Goal: Task Accomplishment & Management: Manage account settings

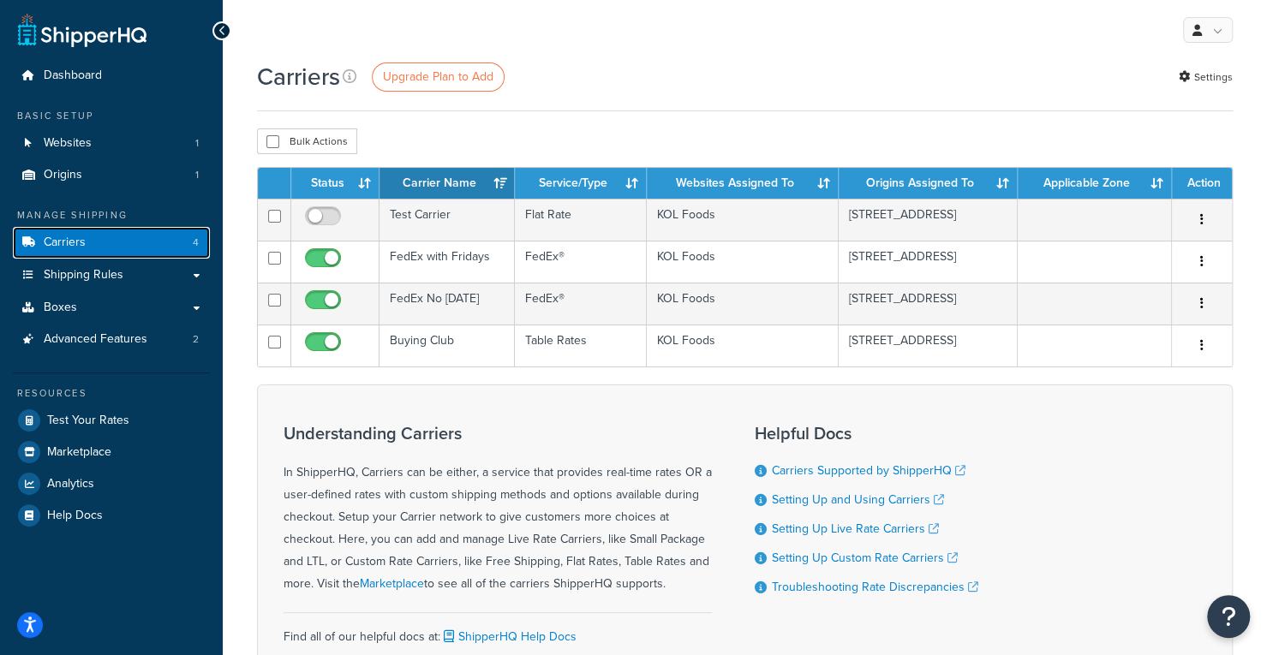
click at [89, 249] on link "Carriers 4" at bounding box center [111, 243] width 197 height 32
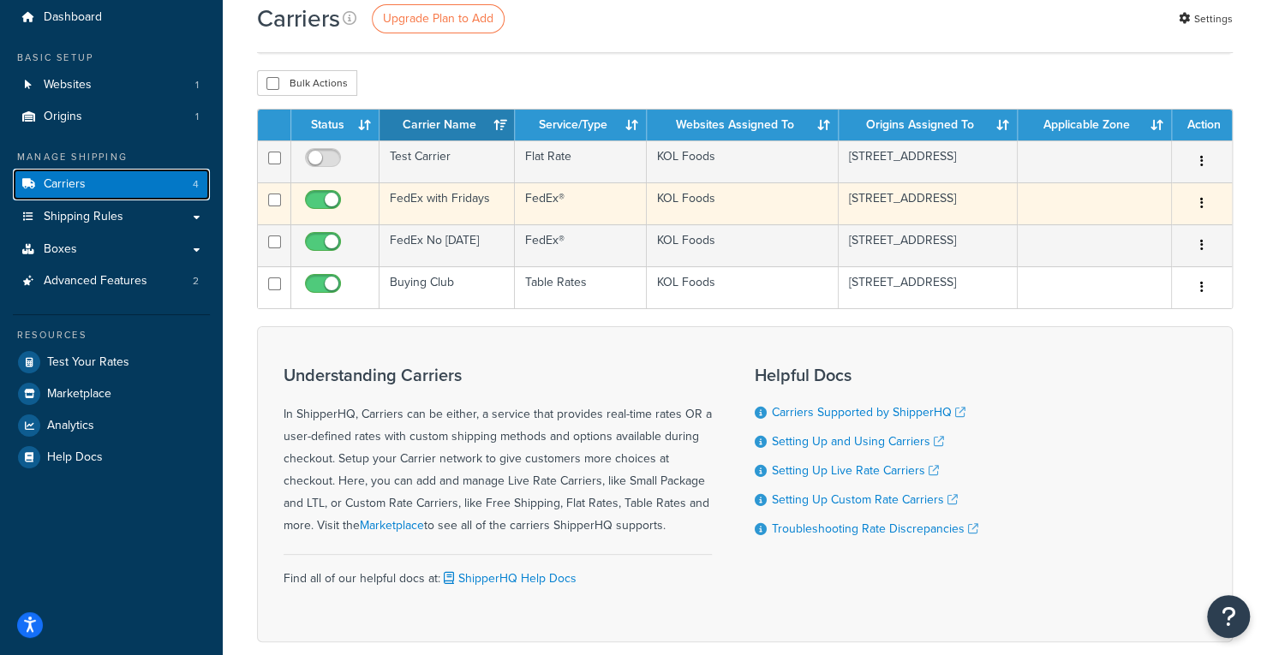
scroll to position [86, 0]
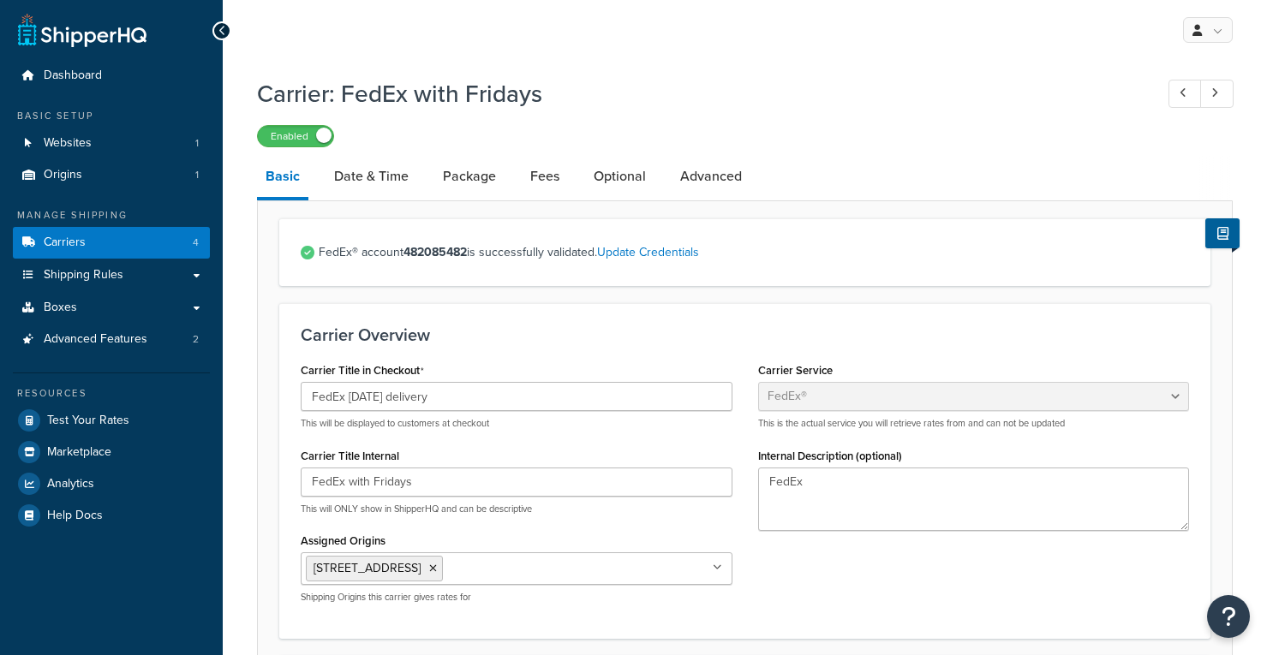
select select "fedEx"
select select "REGULAR_PICKUP"
select select "YOUR_PACKAGING"
click at [54, 240] on span "Carriers" at bounding box center [65, 243] width 42 height 15
select select "fedEx"
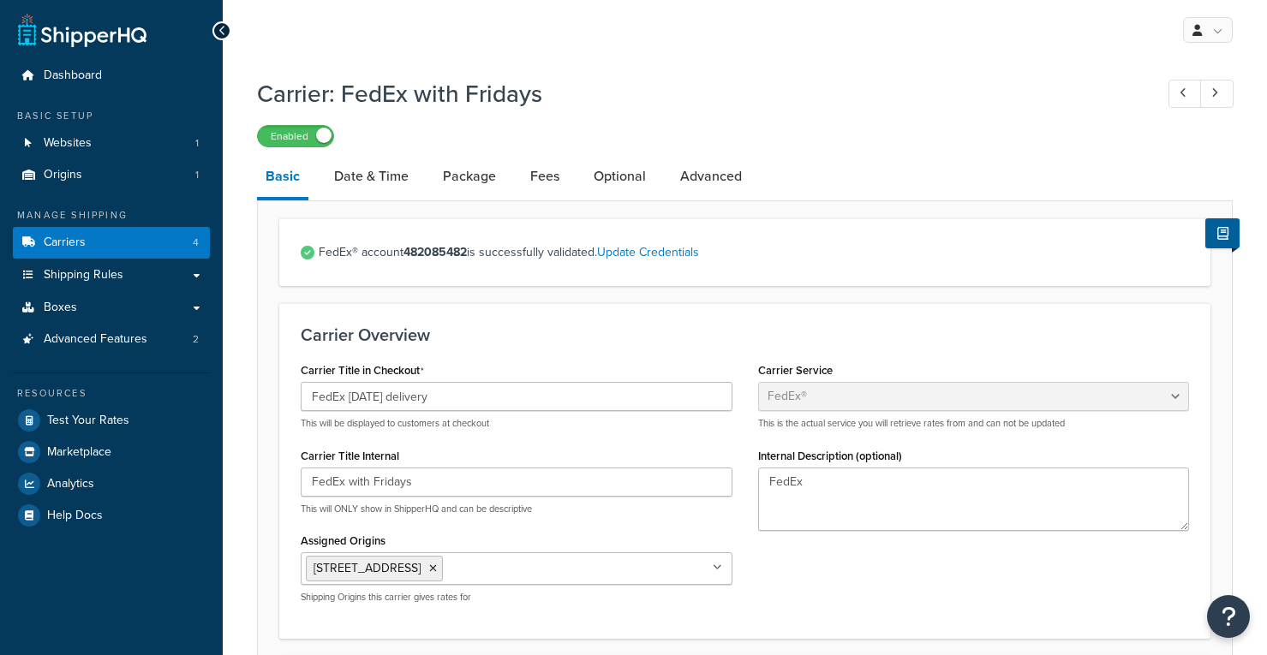
select select "REGULAR_PICKUP"
select select "YOUR_PACKAGING"
click at [58, 76] on span "Dashboard" at bounding box center [73, 76] width 58 height 15
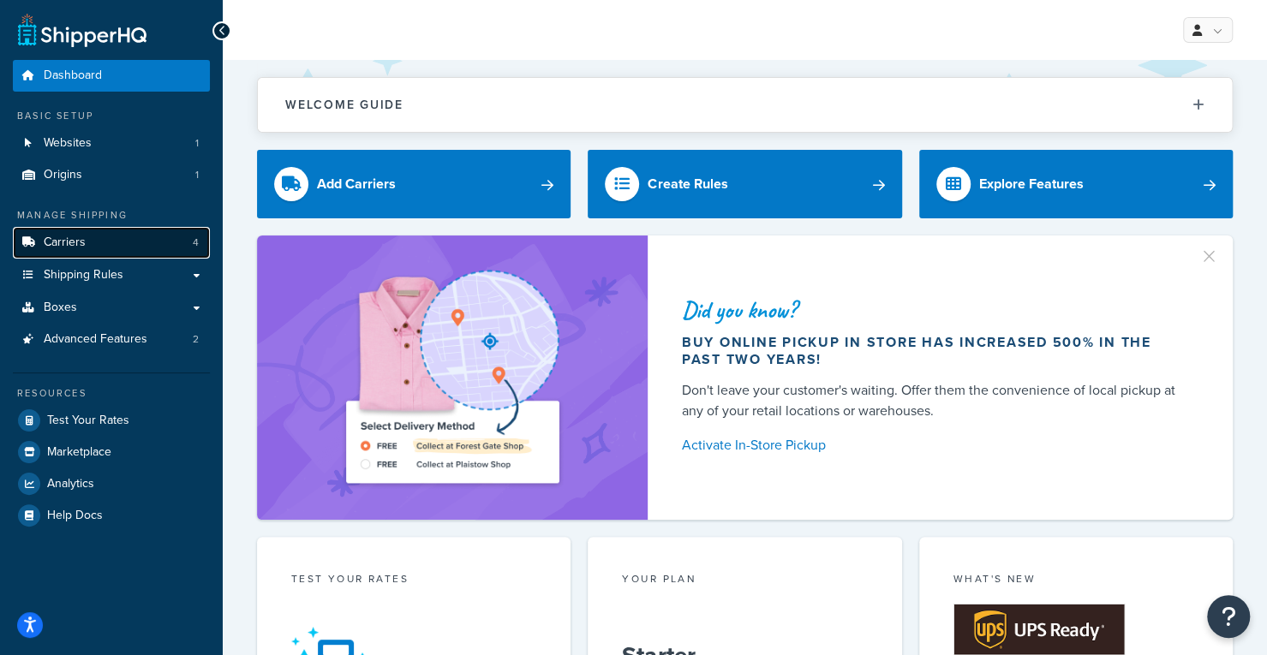
click at [72, 245] on span "Carriers" at bounding box center [65, 243] width 42 height 15
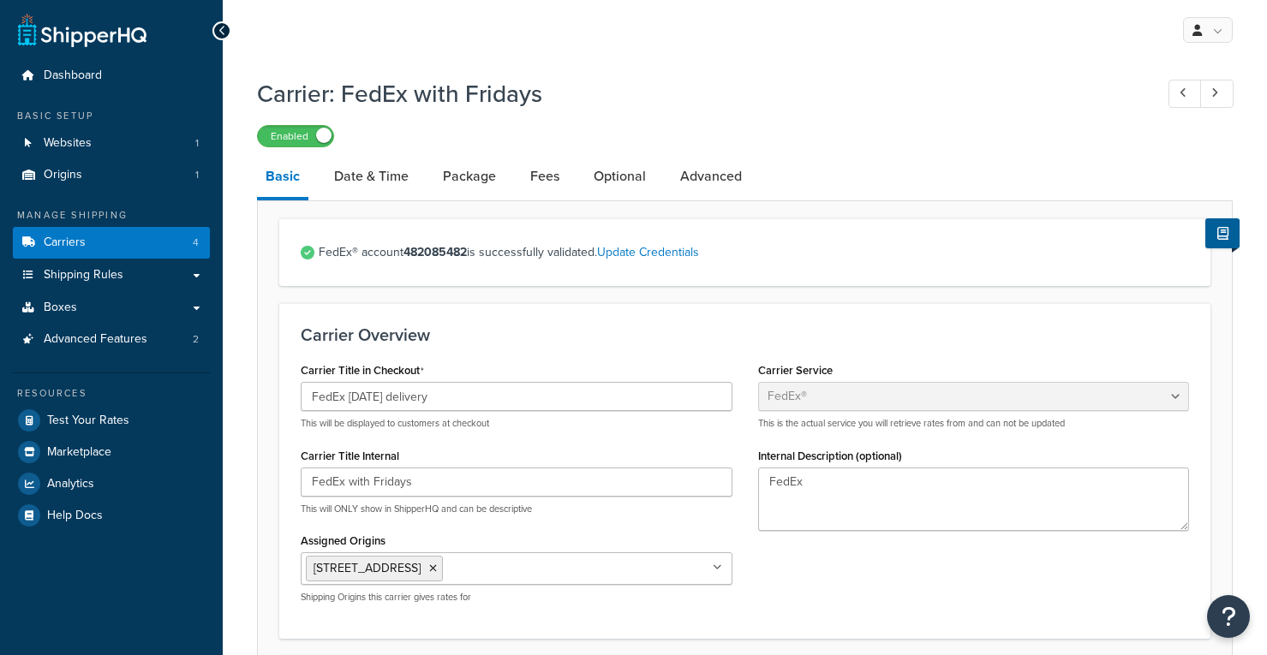
select select "fedEx"
select select "REGULAR_PICKUP"
select select "YOUR_PACKAGING"
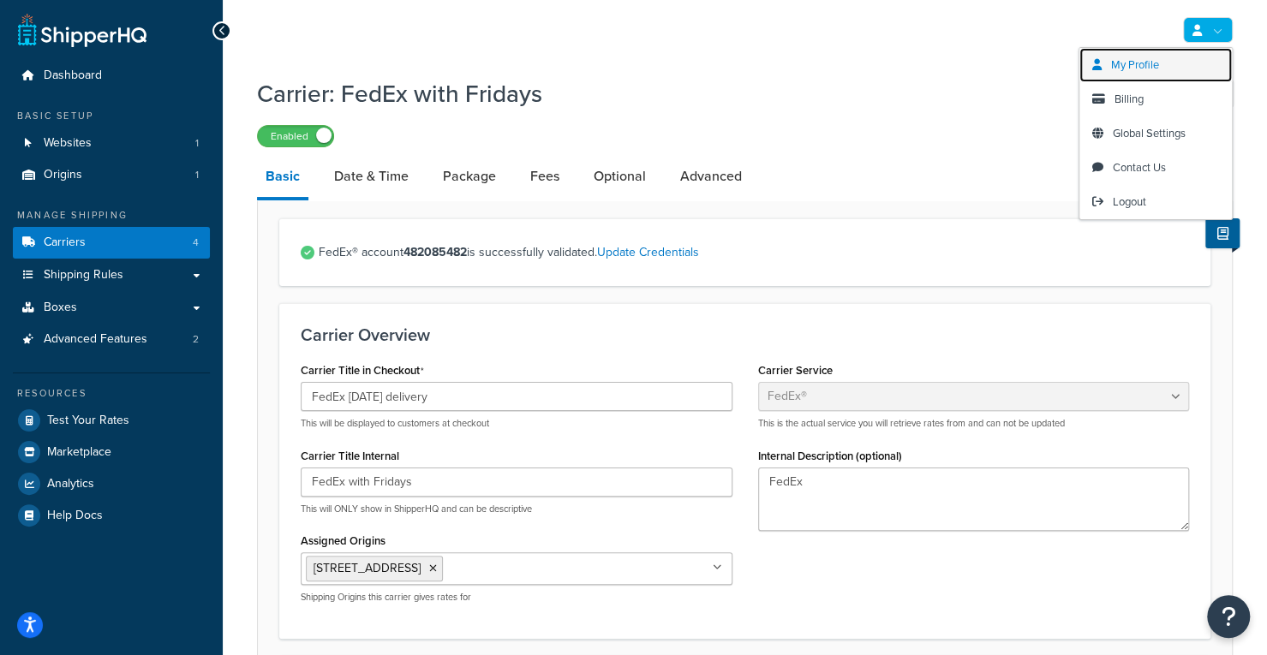
click at [1122, 63] on span "My Profile" at bounding box center [1135, 65] width 48 height 16
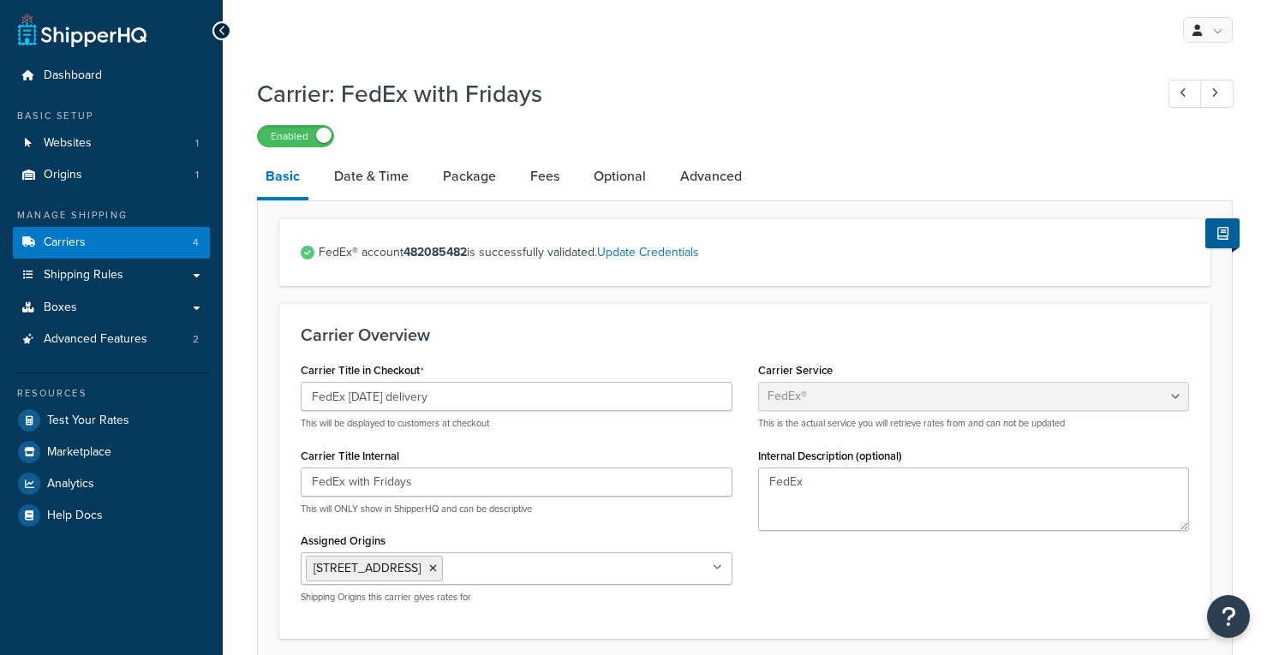
select select "fedEx"
select select "REGULAR_PICKUP"
select select "YOUR_PACKAGING"
